Goal: Information Seeking & Learning: Learn about a topic

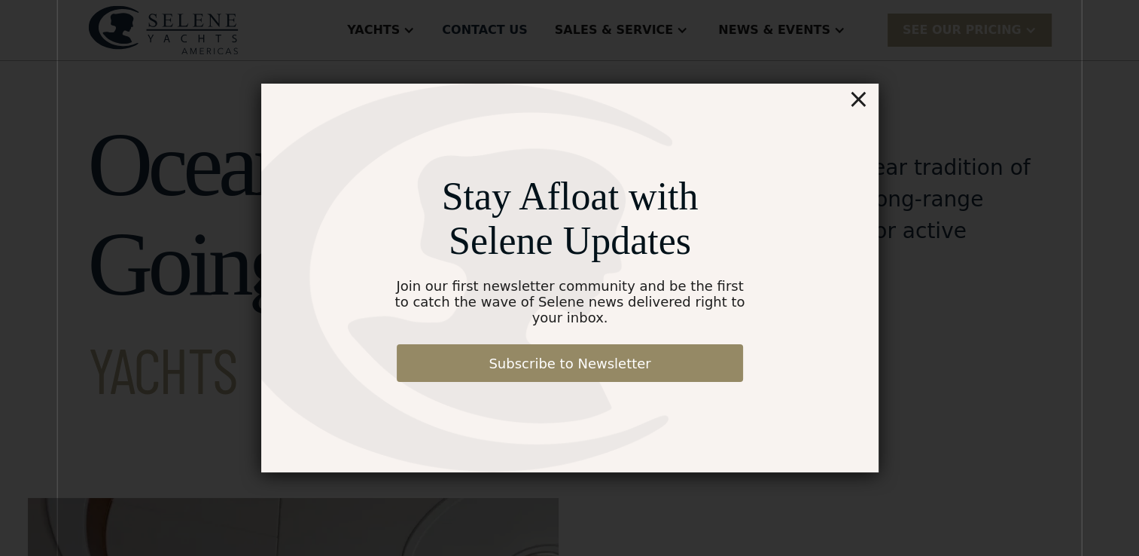
click at [861, 109] on div "×" at bounding box center [858, 99] width 22 height 30
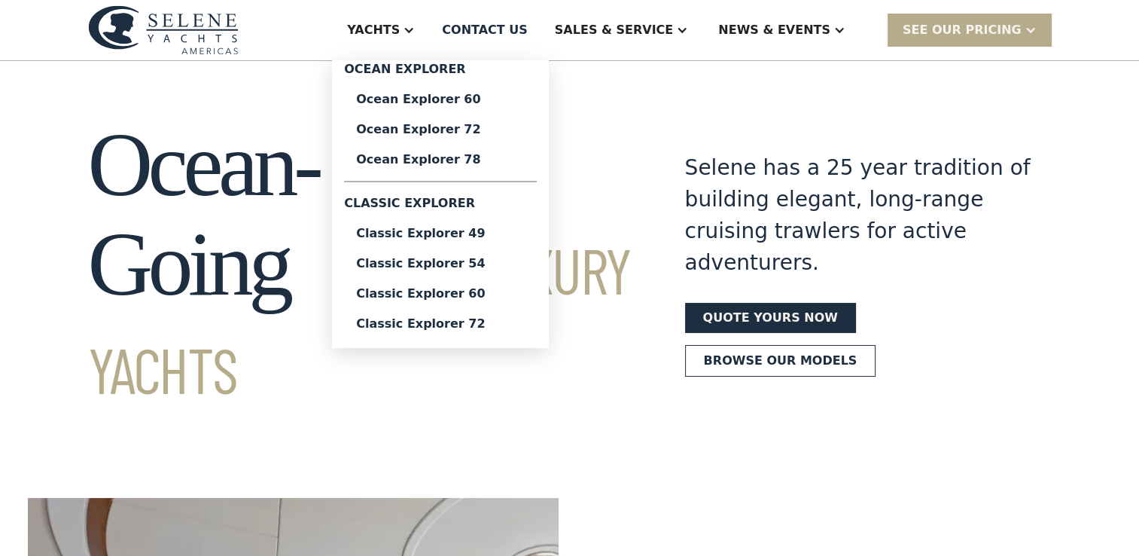
click at [415, 32] on div at bounding box center [409, 30] width 12 height 12
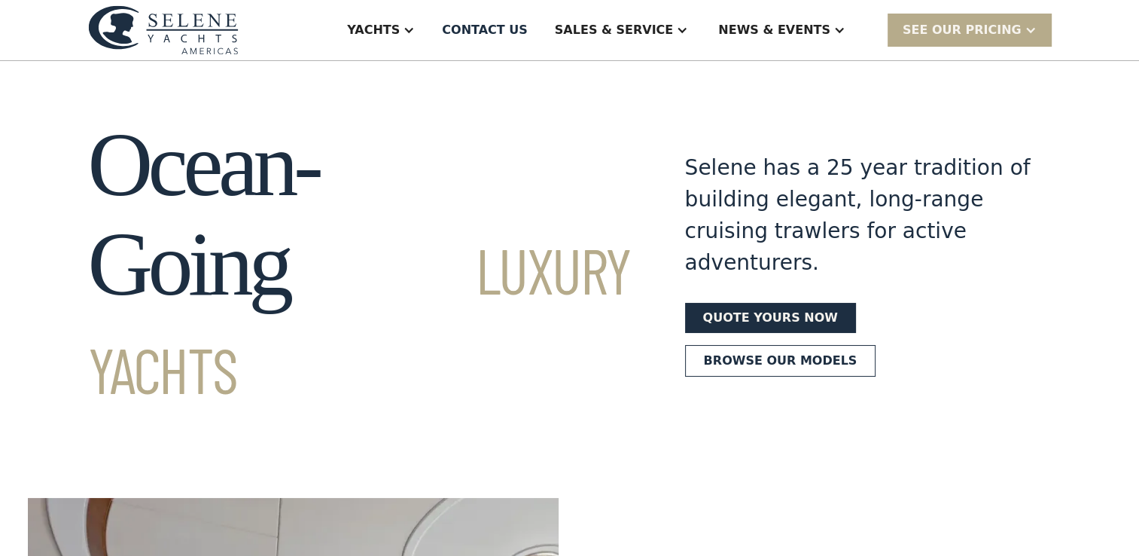
click at [415, 32] on div at bounding box center [409, 30] width 12 height 12
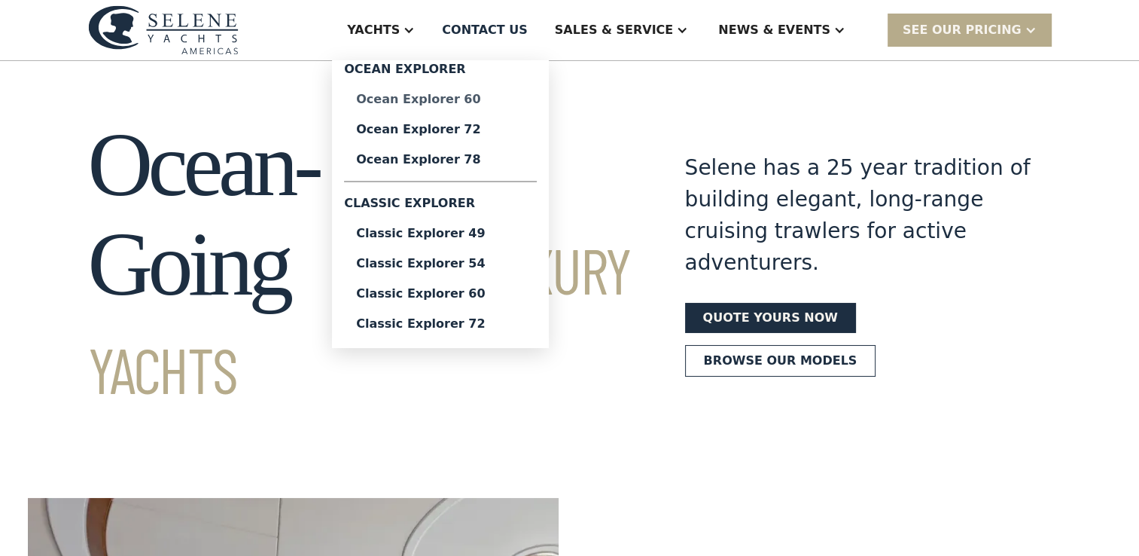
click at [494, 93] on div "Ocean Explorer 60" at bounding box center [440, 99] width 169 height 12
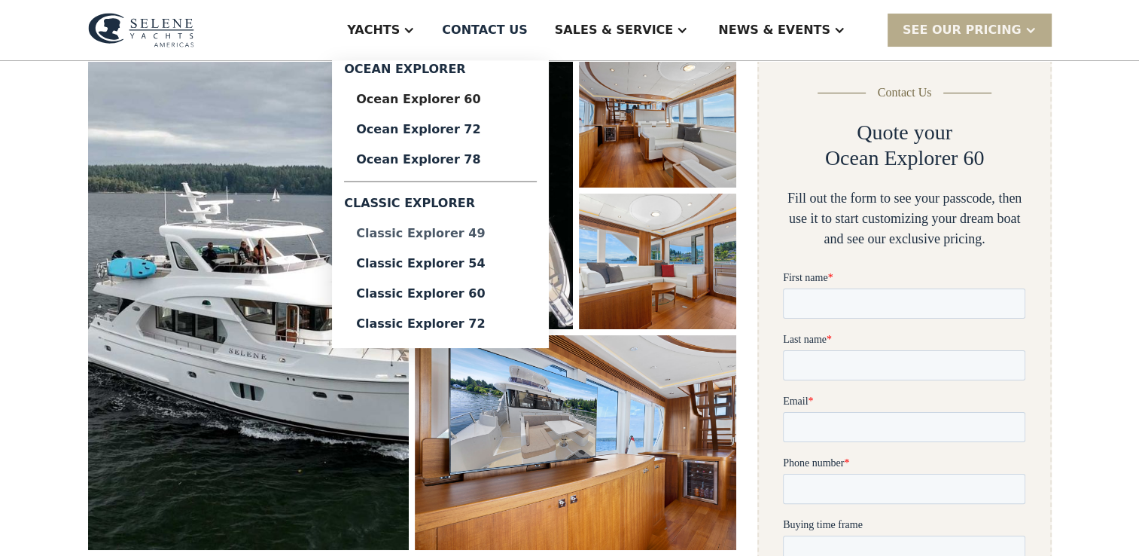
click at [498, 238] on div "Classic Explorer 49" at bounding box center [440, 233] width 169 height 12
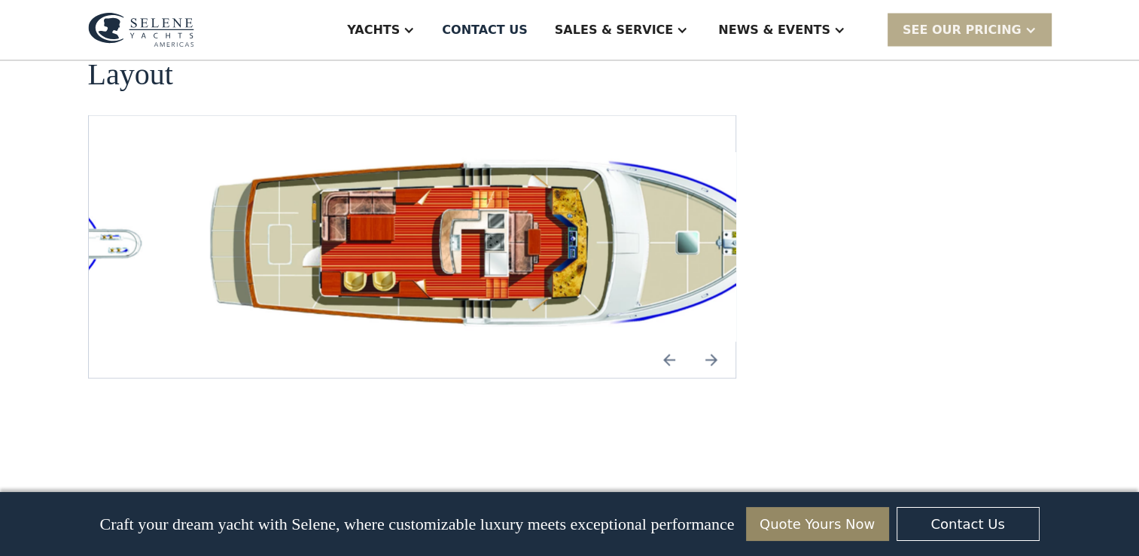
scroll to position [2861, 0]
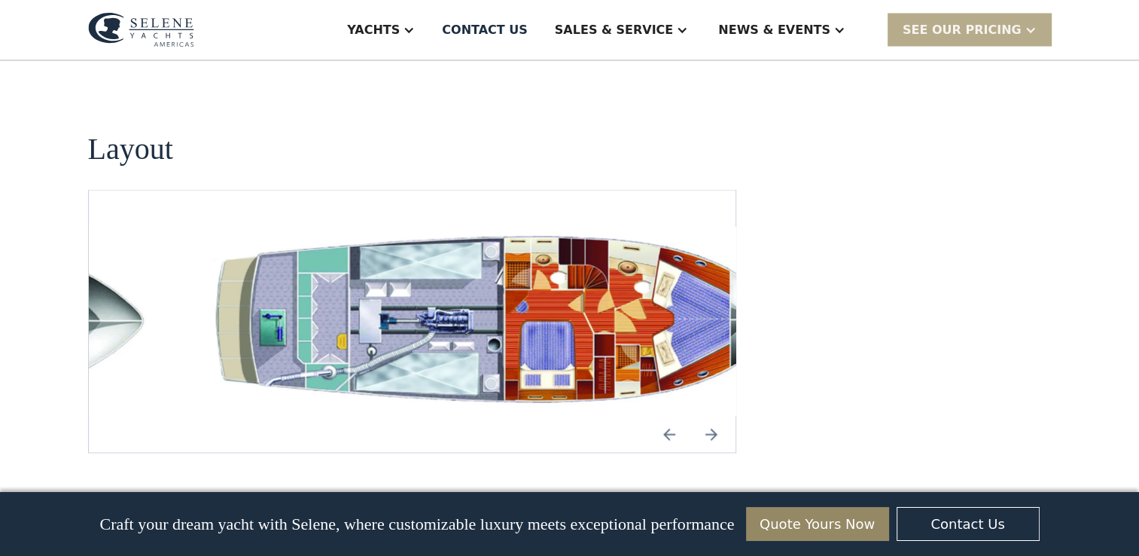
click at [663, 416] on img "Previous slide" at bounding box center [669, 434] width 36 height 36
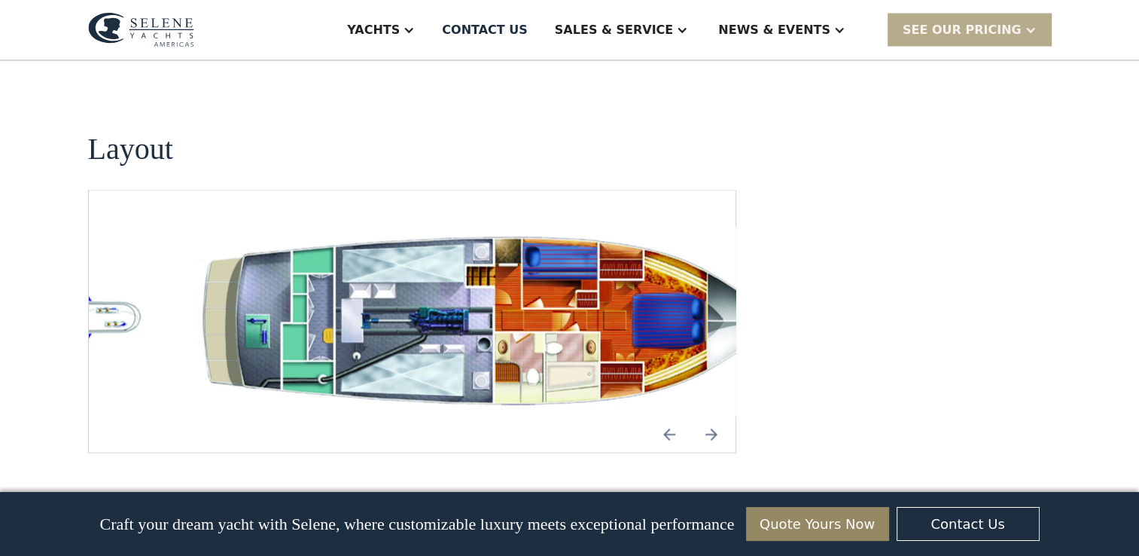
click at [708, 416] on img "Next slide" at bounding box center [711, 434] width 36 height 36
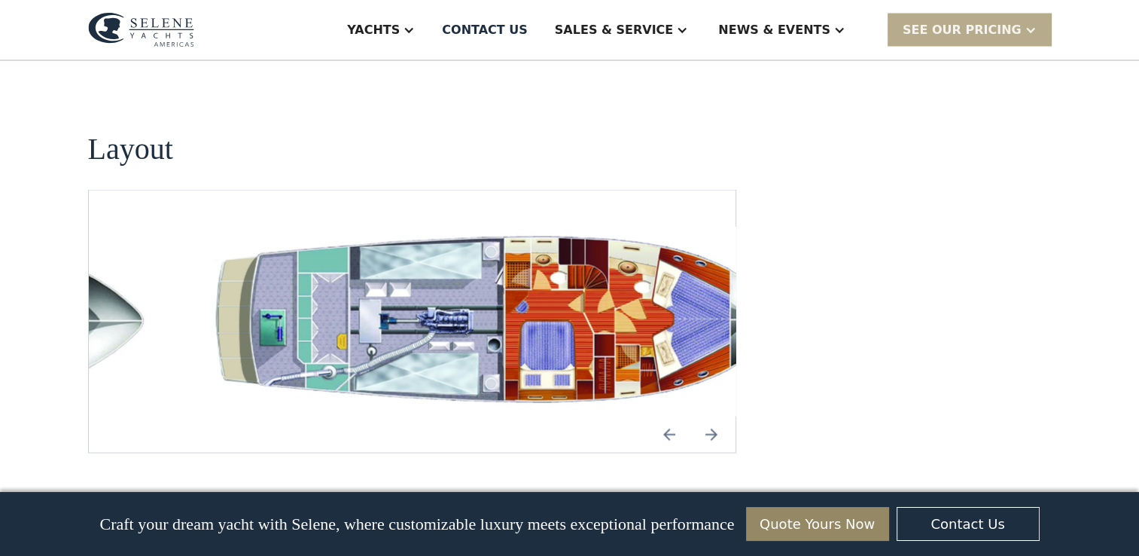
click at [667, 416] on img "Previous slide" at bounding box center [669, 434] width 36 height 36
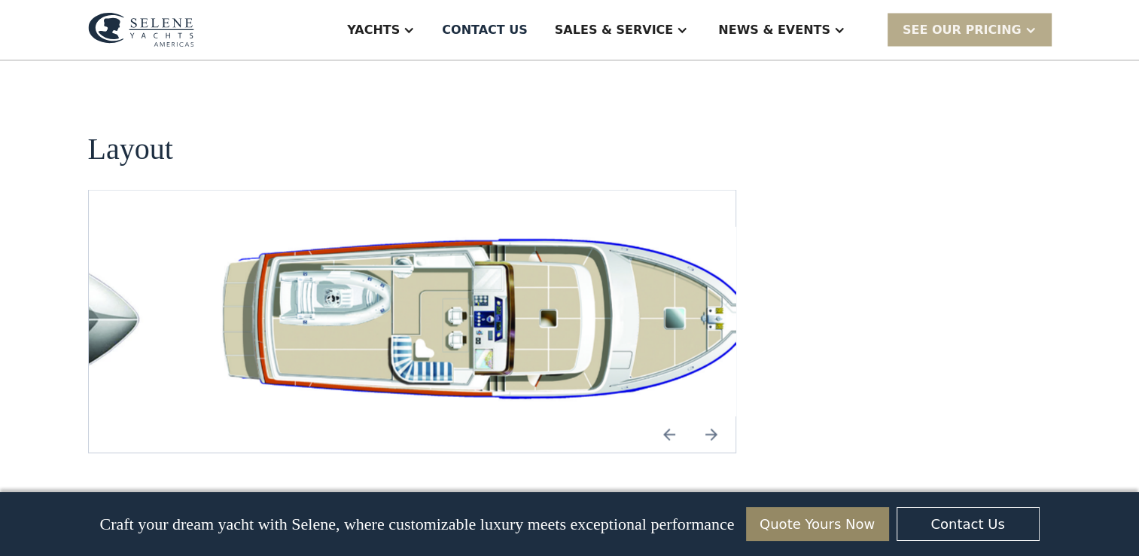
click at [722, 416] on img "Next slide" at bounding box center [711, 434] width 36 height 36
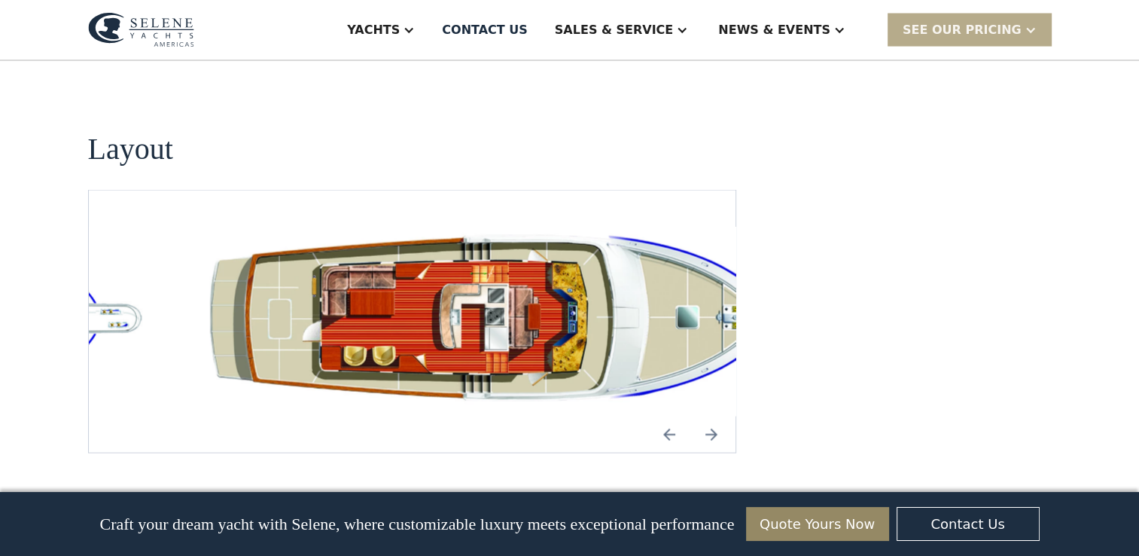
click at [667, 416] on img "Previous slide" at bounding box center [669, 434] width 36 height 36
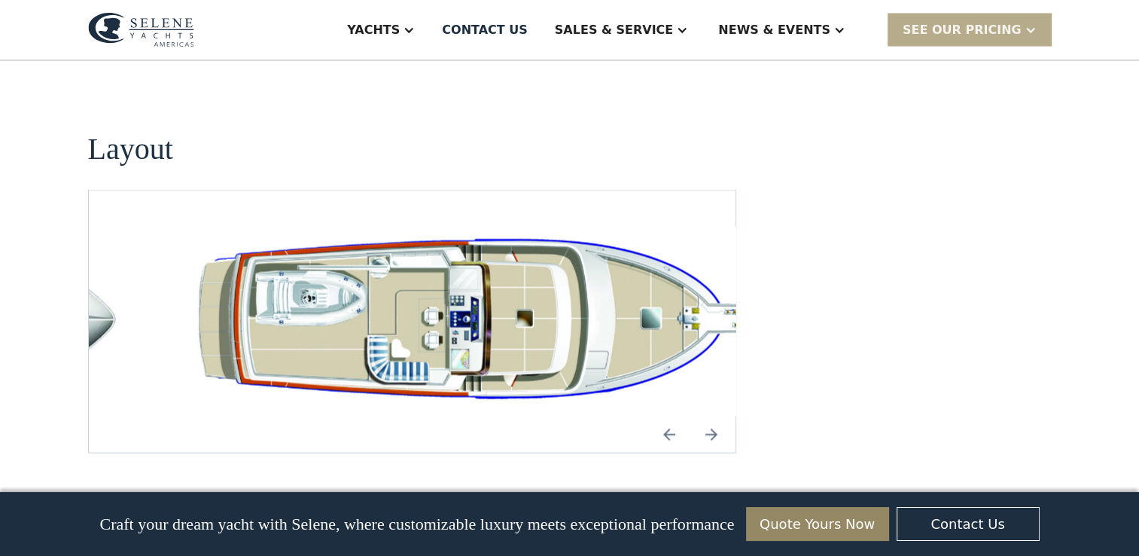
click at [667, 416] on img "Previous slide" at bounding box center [669, 434] width 36 height 36
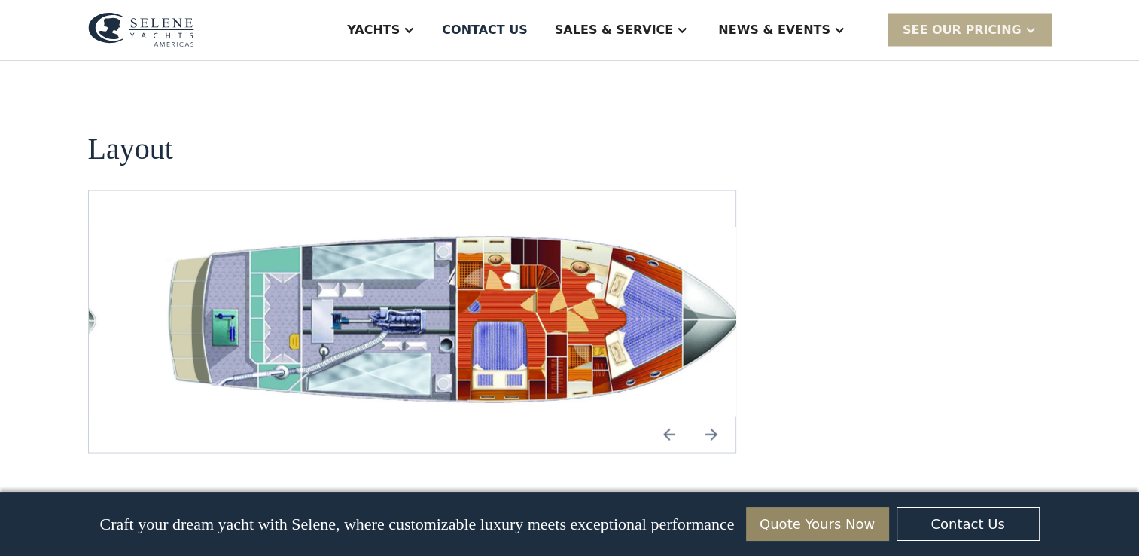
click at [667, 416] on img "Previous slide" at bounding box center [669, 434] width 36 height 36
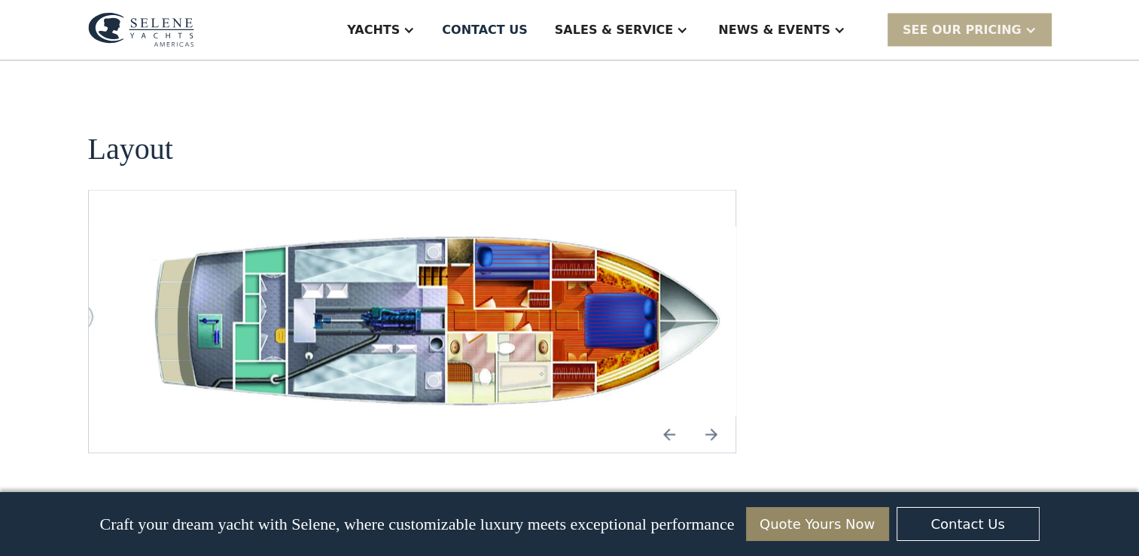
click at [711, 416] on img "Next slide" at bounding box center [711, 434] width 36 height 36
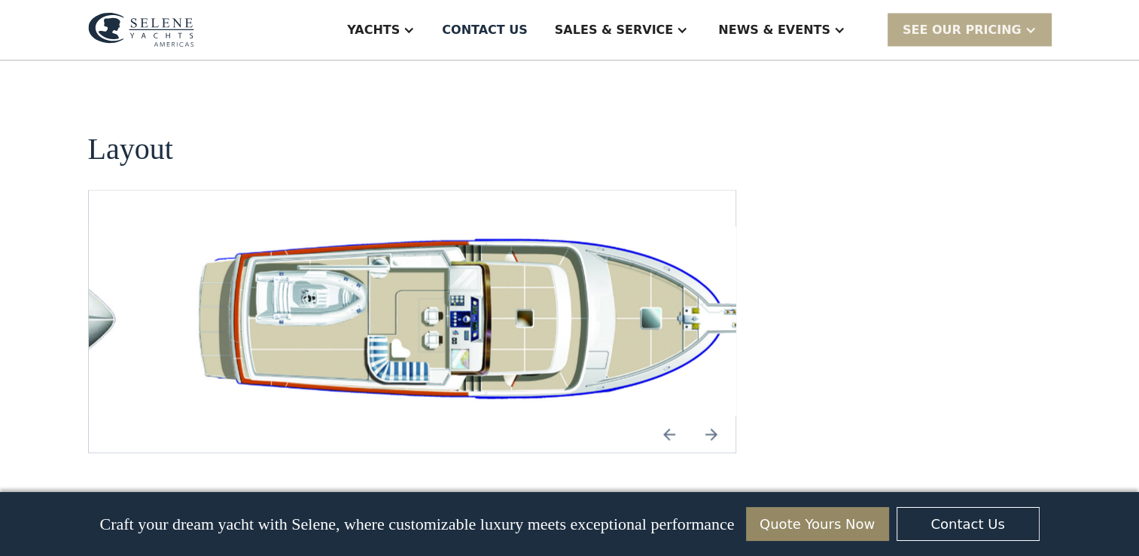
click at [711, 416] on img "Next slide" at bounding box center [711, 434] width 36 height 36
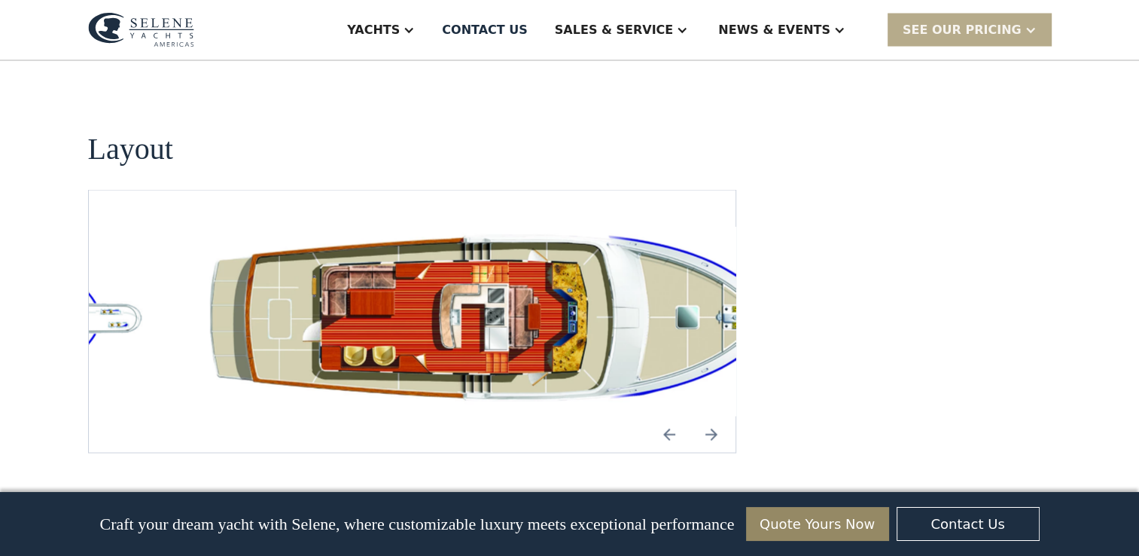
click at [711, 416] on img "Next slide" at bounding box center [711, 434] width 36 height 36
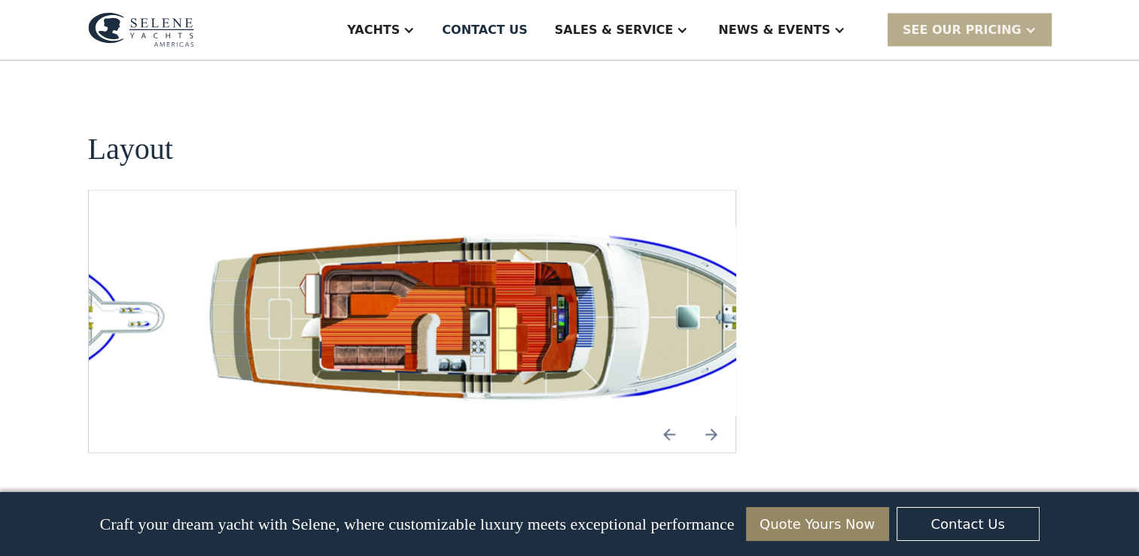
click at [711, 416] on img "Next slide" at bounding box center [711, 434] width 36 height 36
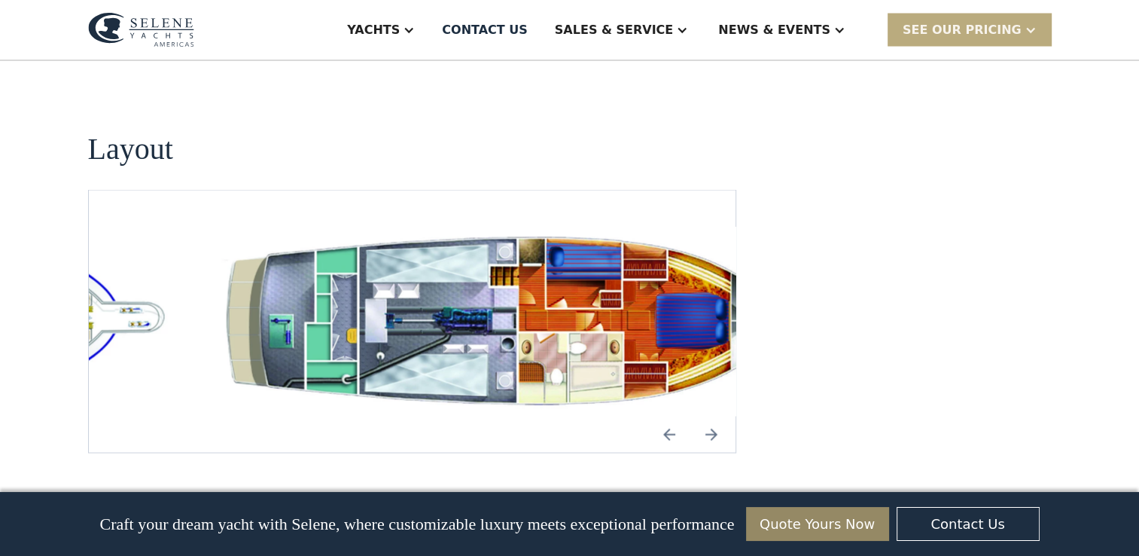
click at [948, 35] on div "SEE Our Pricing" at bounding box center [962, 30] width 119 height 18
